Goal: Task Accomplishment & Management: Manage account settings

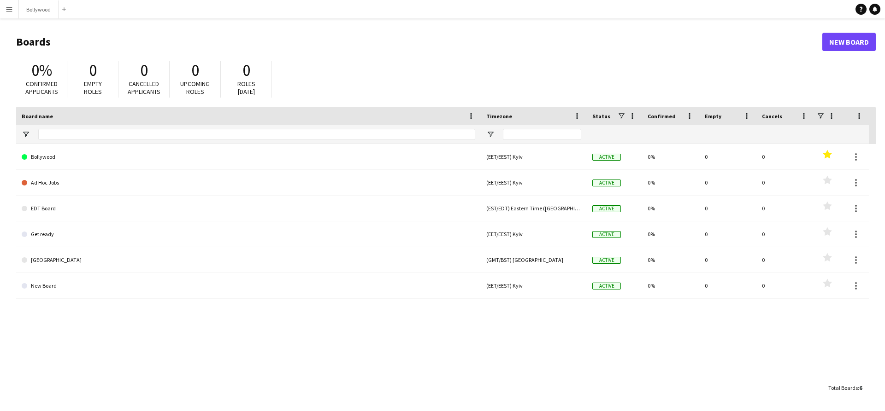
click at [8, 16] on button "Menu" at bounding box center [9, 9] width 18 height 18
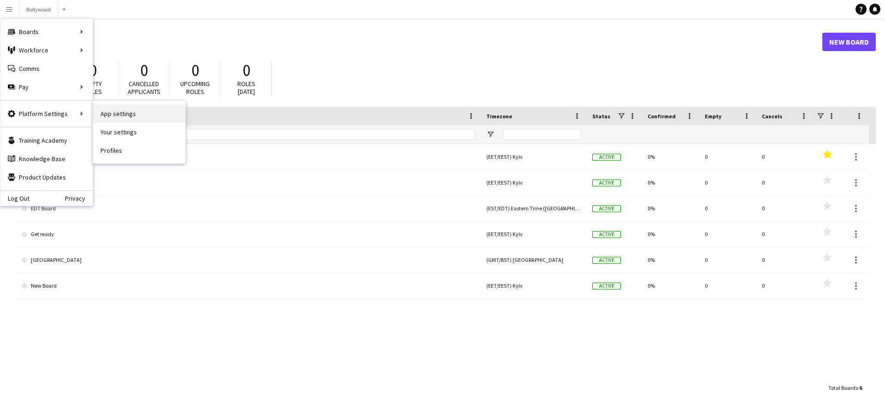
click at [106, 116] on link "App settings" at bounding box center [139, 114] width 92 height 18
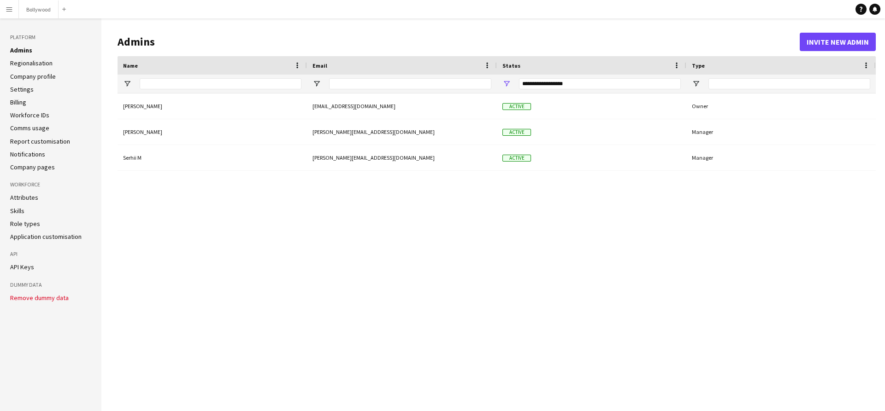
click at [31, 270] on link "API Keys" at bounding box center [22, 267] width 24 height 8
click at [12, 14] on button "Menu" at bounding box center [9, 9] width 18 height 18
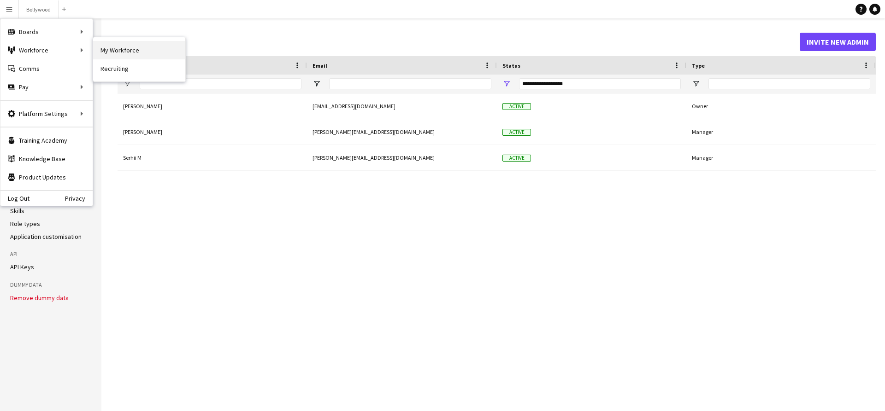
click at [123, 50] on link "My Workforce" at bounding box center [139, 50] width 92 height 18
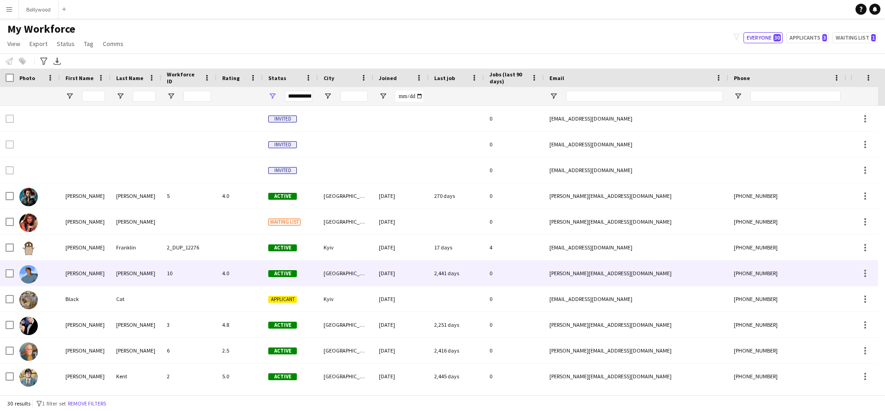
click at [198, 278] on div "10" at bounding box center [188, 273] width 55 height 25
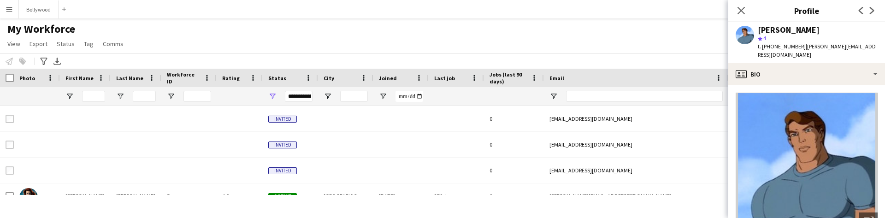
click at [466, 48] on div "My Workforce View Views Default view New view Update view Delete view Edit name…" at bounding box center [442, 37] width 885 height 31
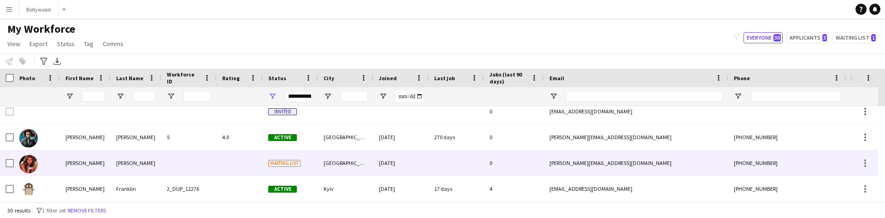
scroll to position [148, 0]
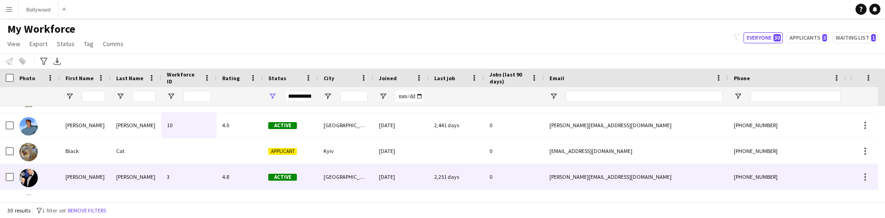
click at [444, 177] on div "2,251 days" at bounding box center [456, 176] width 55 height 25
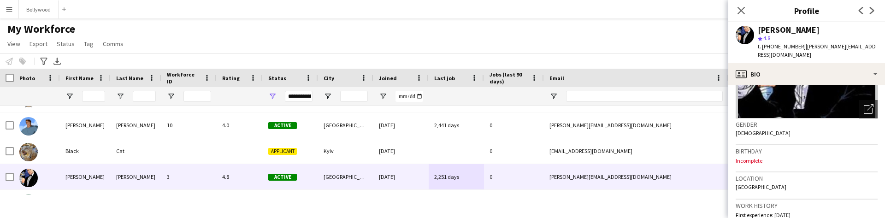
scroll to position [226, 0]
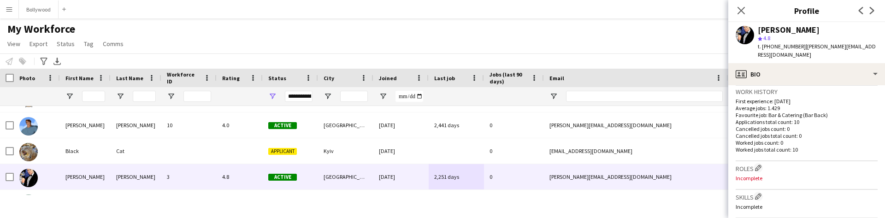
click at [4, 7] on button "Menu" at bounding box center [9, 9] width 18 height 18
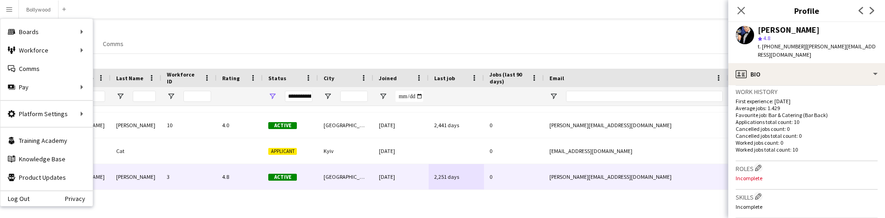
click at [644, 64] on div "Notify workforce Add to tag Select at least one crew to tag him or her. Advance…" at bounding box center [442, 60] width 885 height 15
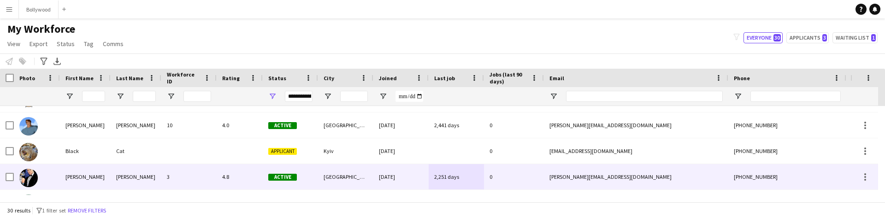
click at [599, 174] on div "[PERSON_NAME][EMAIL_ADDRESS][DOMAIN_NAME]" at bounding box center [636, 176] width 184 height 25
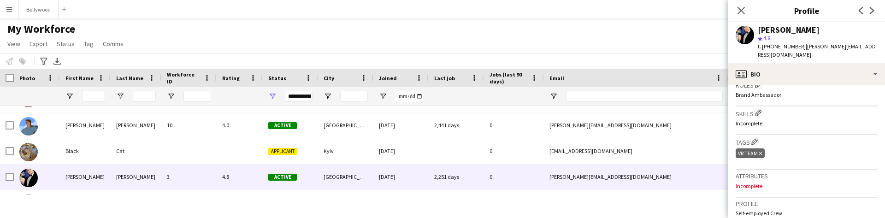
scroll to position [275, 0]
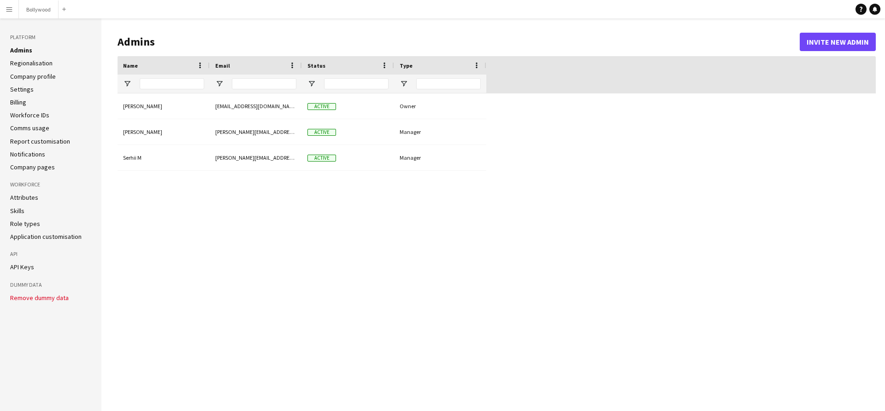
type input "**********"
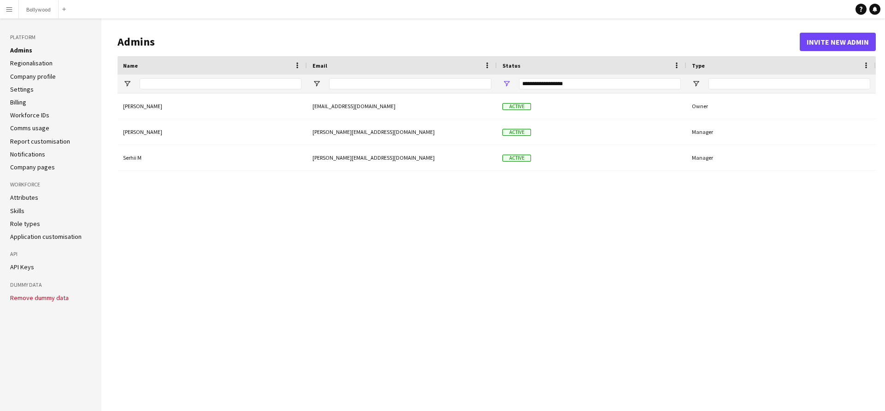
click at [25, 170] on link "Company pages" at bounding box center [32, 167] width 45 height 8
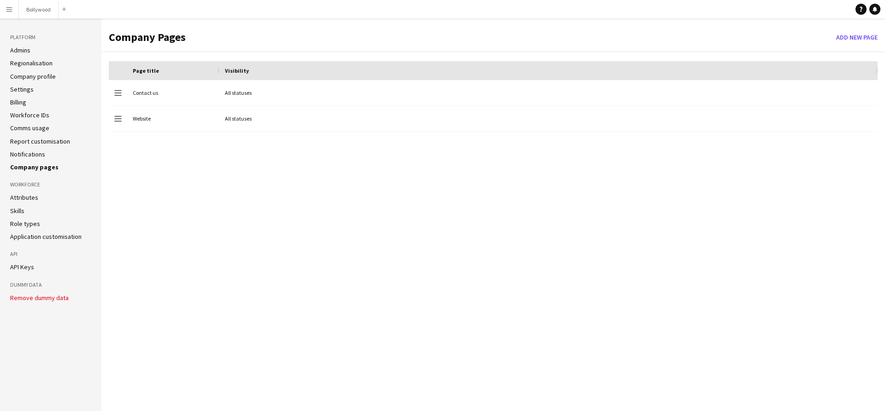
click at [24, 217] on ul "Attributes Skills Role types Application customisation" at bounding box center [50, 217] width 81 height 47
click at [27, 217] on link "Role types" at bounding box center [25, 224] width 30 height 8
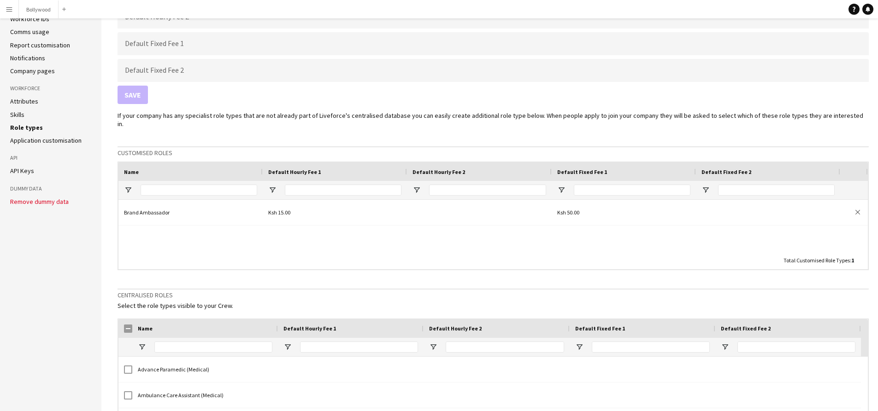
scroll to position [147, 0]
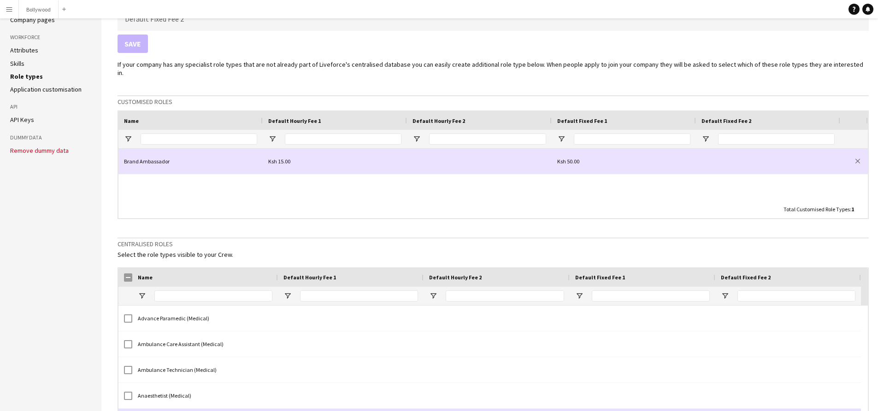
click at [152, 150] on div "Brand Ambassador" at bounding box center [190, 161] width 144 height 25
click at [484, 154] on div at bounding box center [479, 161] width 145 height 25
click at [484, 154] on input at bounding box center [479, 162] width 134 height 19
click at [183, 162] on div "Brand Ambassador" at bounding box center [190, 161] width 144 height 25
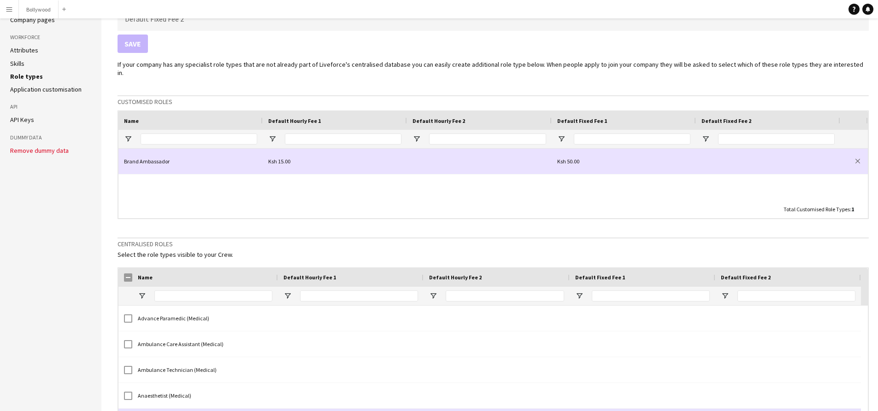
click at [183, 162] on div "Brand Ambassador" at bounding box center [190, 161] width 144 height 25
click at [168, 154] on input "**********" at bounding box center [190, 161] width 133 height 25
click at [163, 153] on input "**********" at bounding box center [190, 161] width 133 height 25
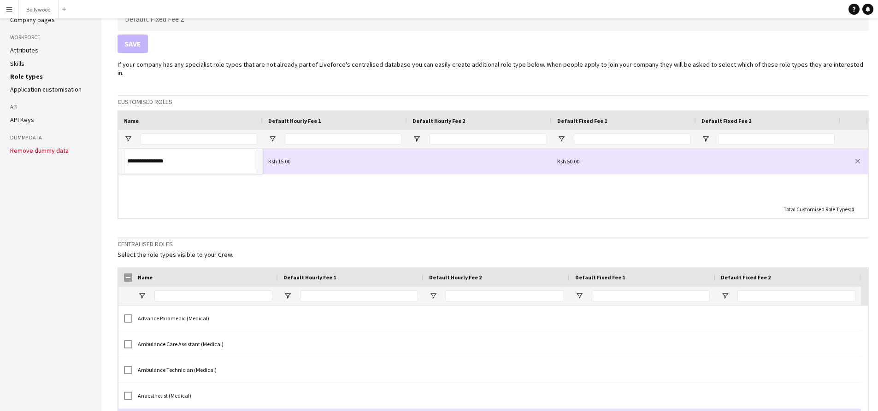
click at [163, 153] on input "**********" at bounding box center [190, 161] width 133 height 25
